Goal: Information Seeking & Learning: Learn about a topic

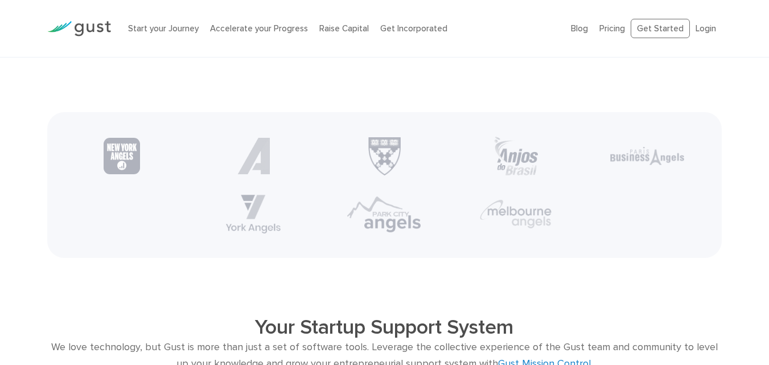
scroll to position [2001, 0]
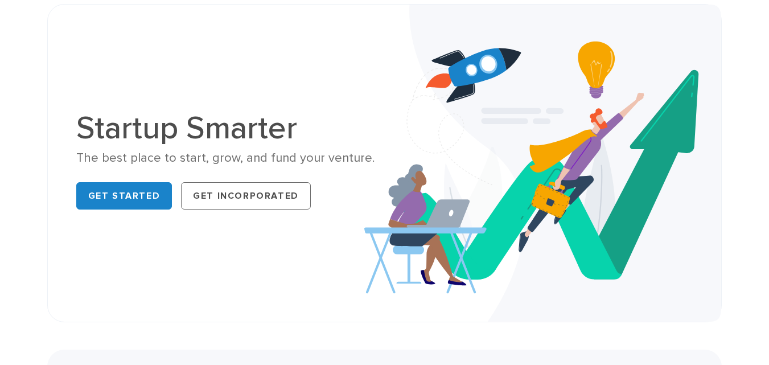
scroll to position [0, 0]
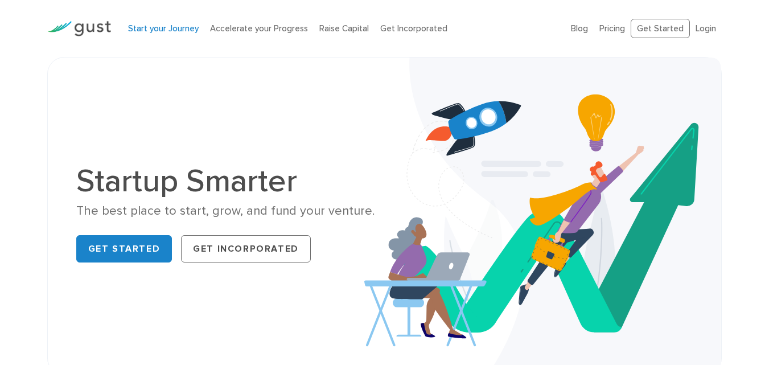
click at [142, 26] on link "Start your Journey" at bounding box center [163, 28] width 71 height 10
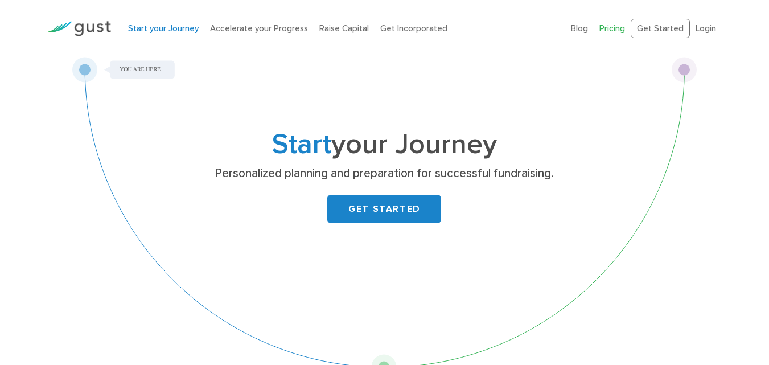
click at [608, 31] on link "Pricing" at bounding box center [612, 28] width 26 height 10
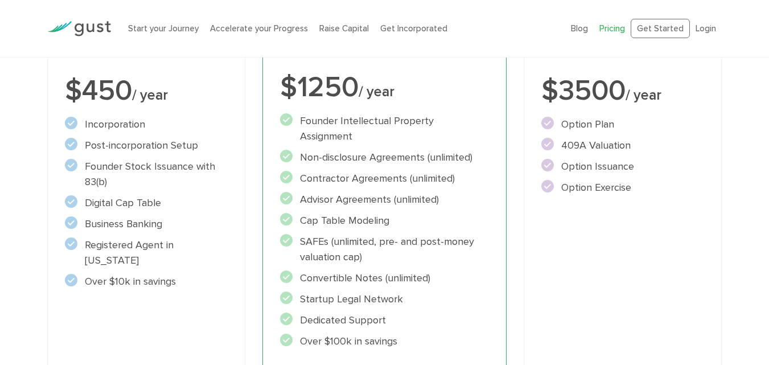
scroll to position [250, 0]
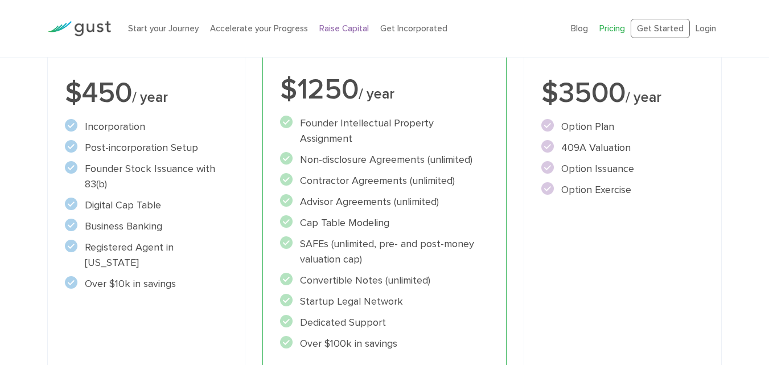
click at [332, 33] on link "Raise Capital" at bounding box center [344, 28] width 50 height 10
